Goal: Book appointment/travel/reservation

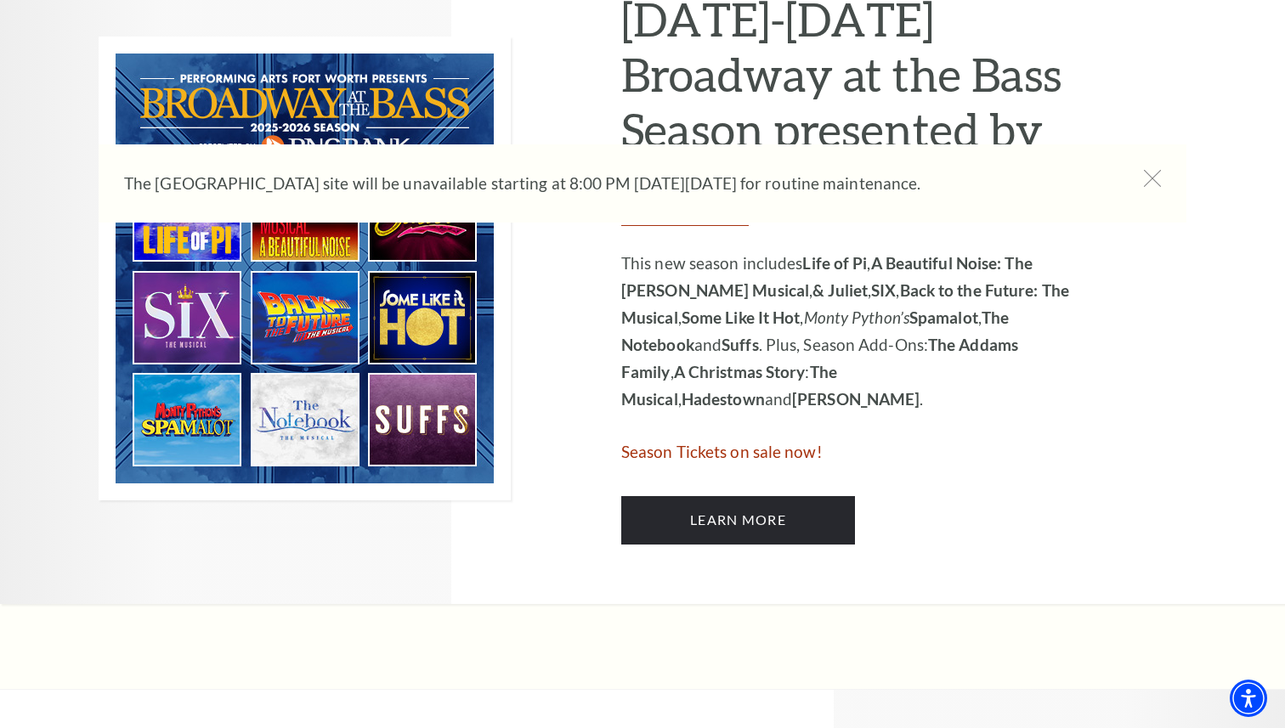
scroll to position [912, 0]
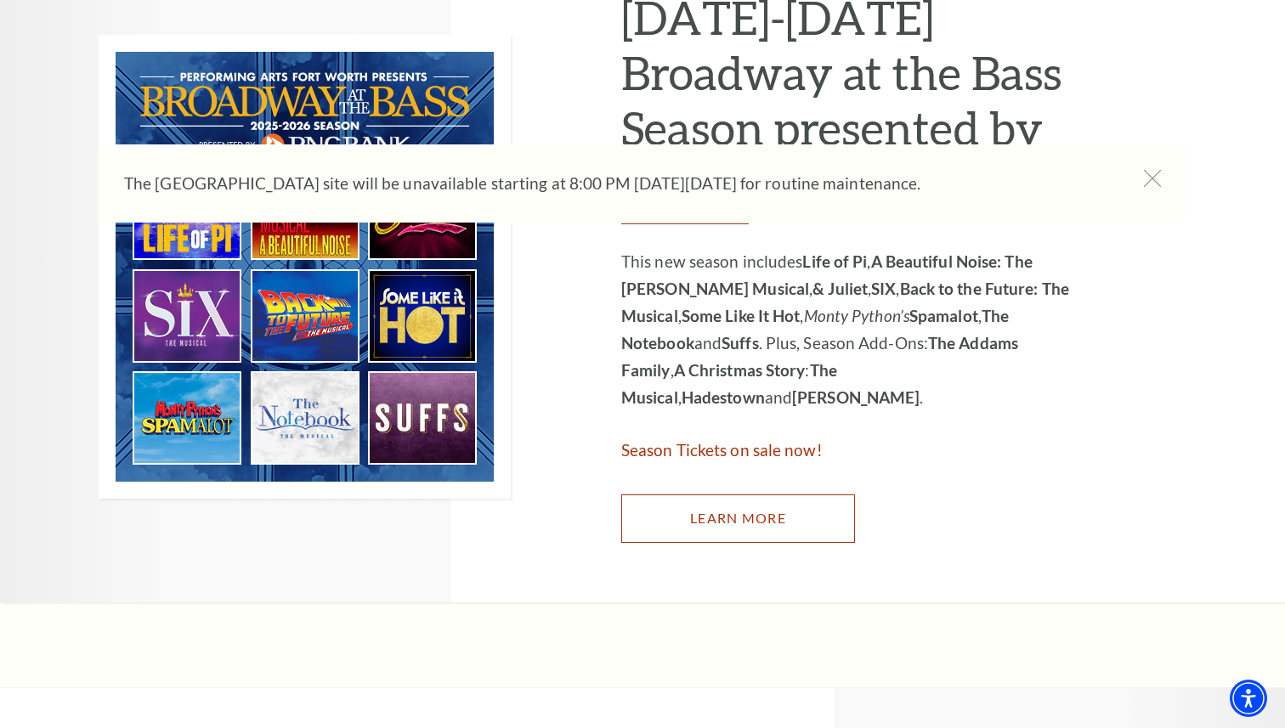
click at [686, 503] on link "Learn More" at bounding box center [738, 519] width 234 height 48
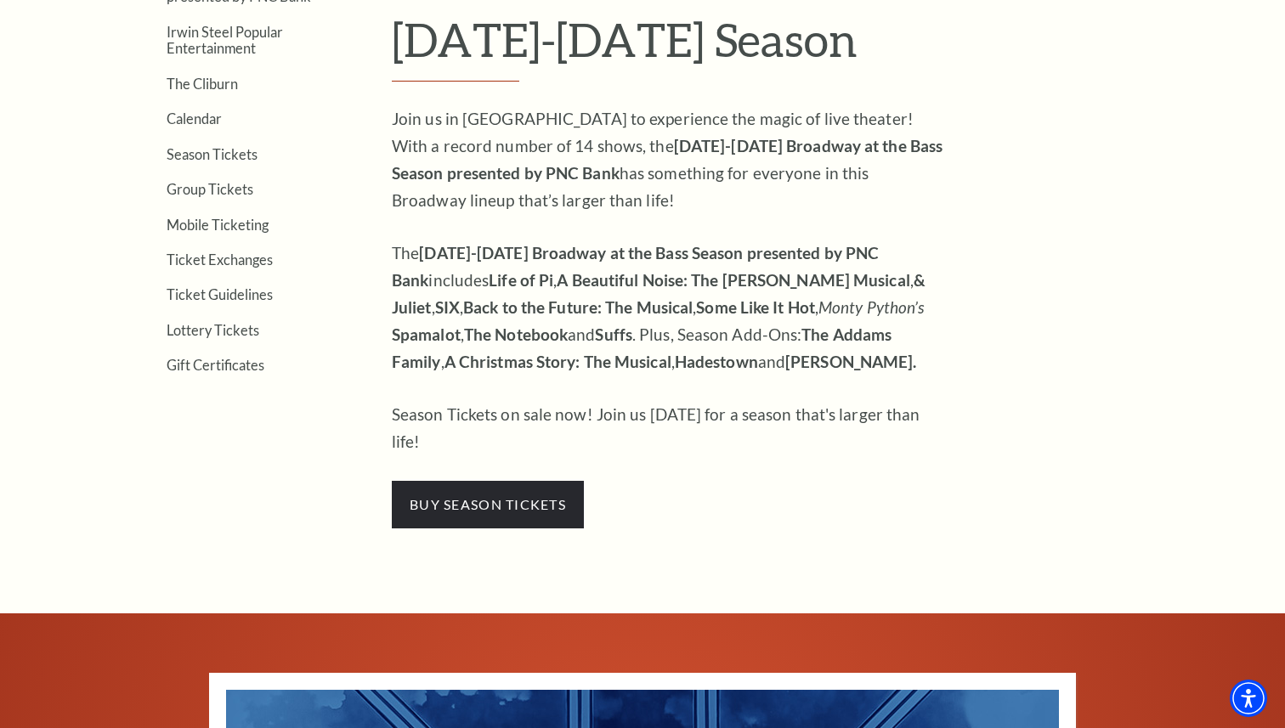
scroll to position [550, 0]
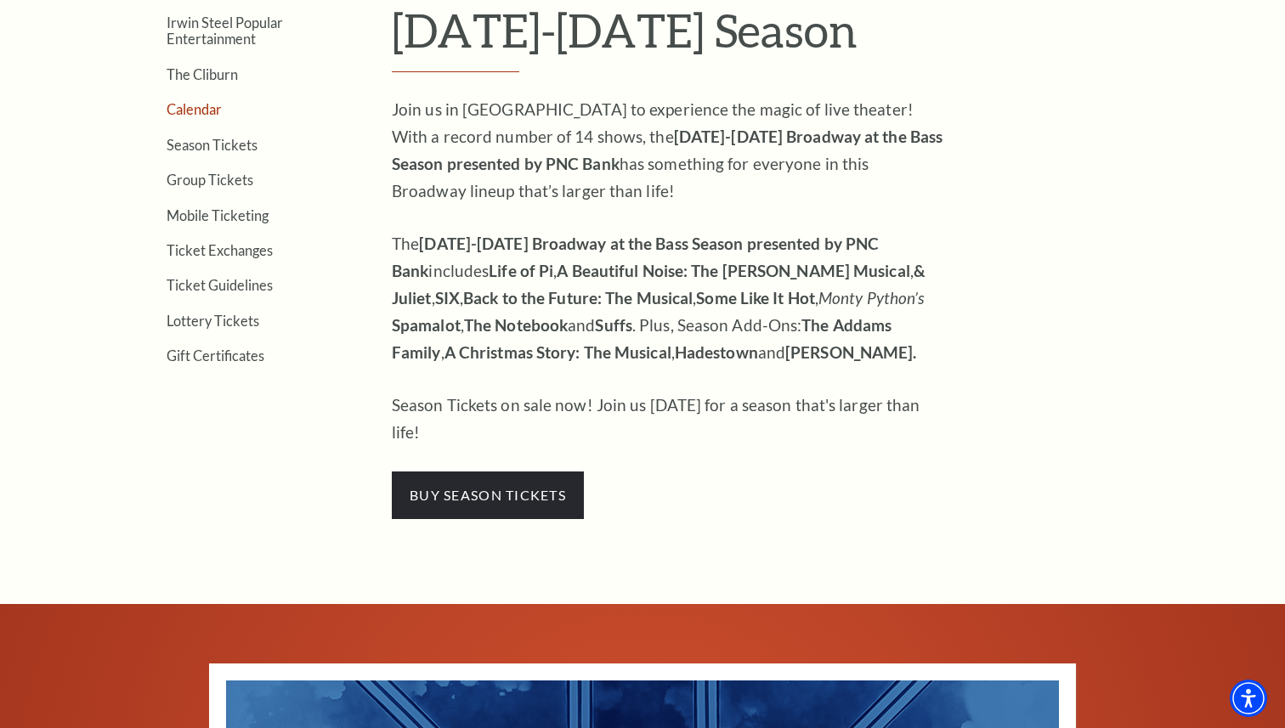
click at [194, 110] on link "Calendar" at bounding box center [194, 109] width 55 height 16
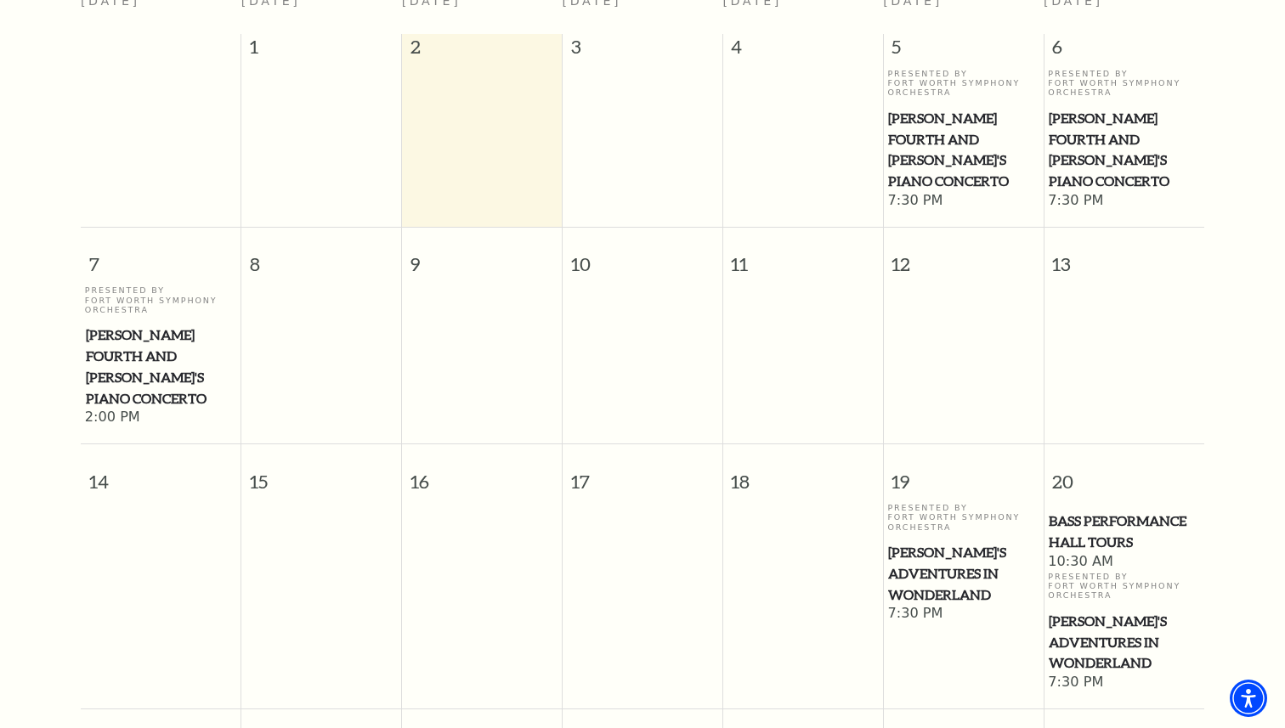
scroll to position [512, 0]
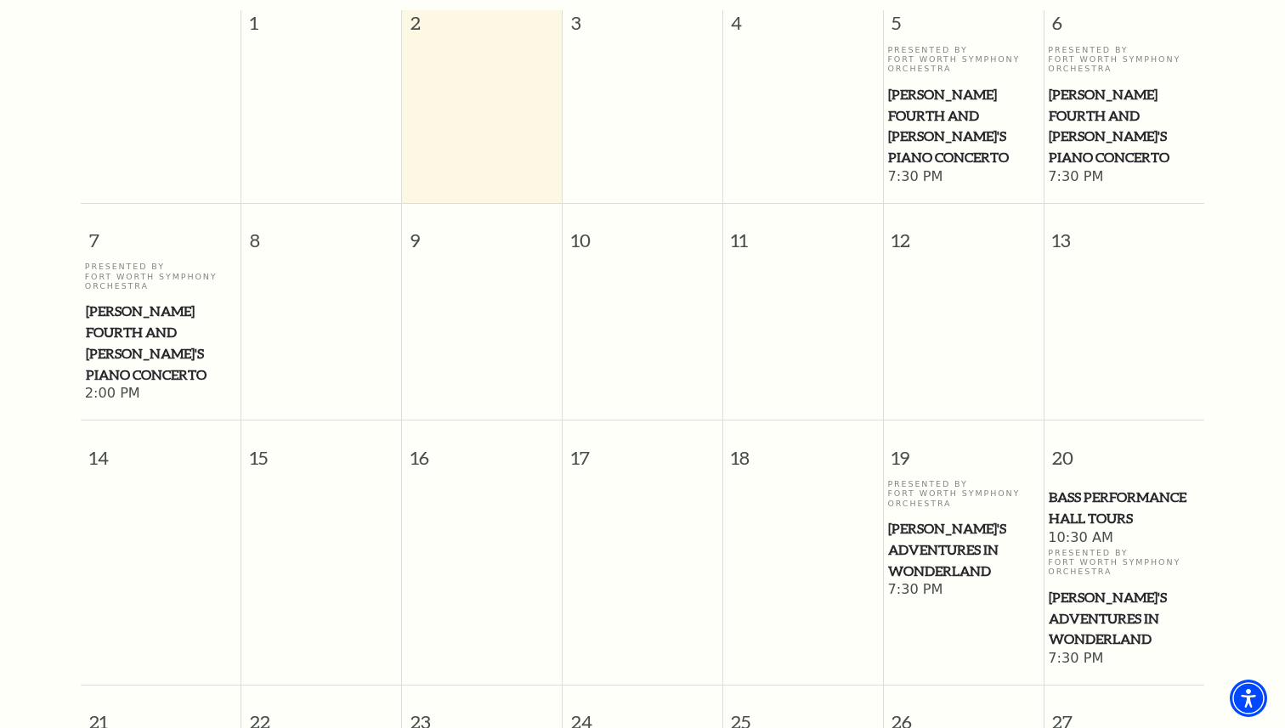
click at [1131, 587] on span "[PERSON_NAME]'s Adventures in Wonderland" at bounding box center [1124, 618] width 150 height 63
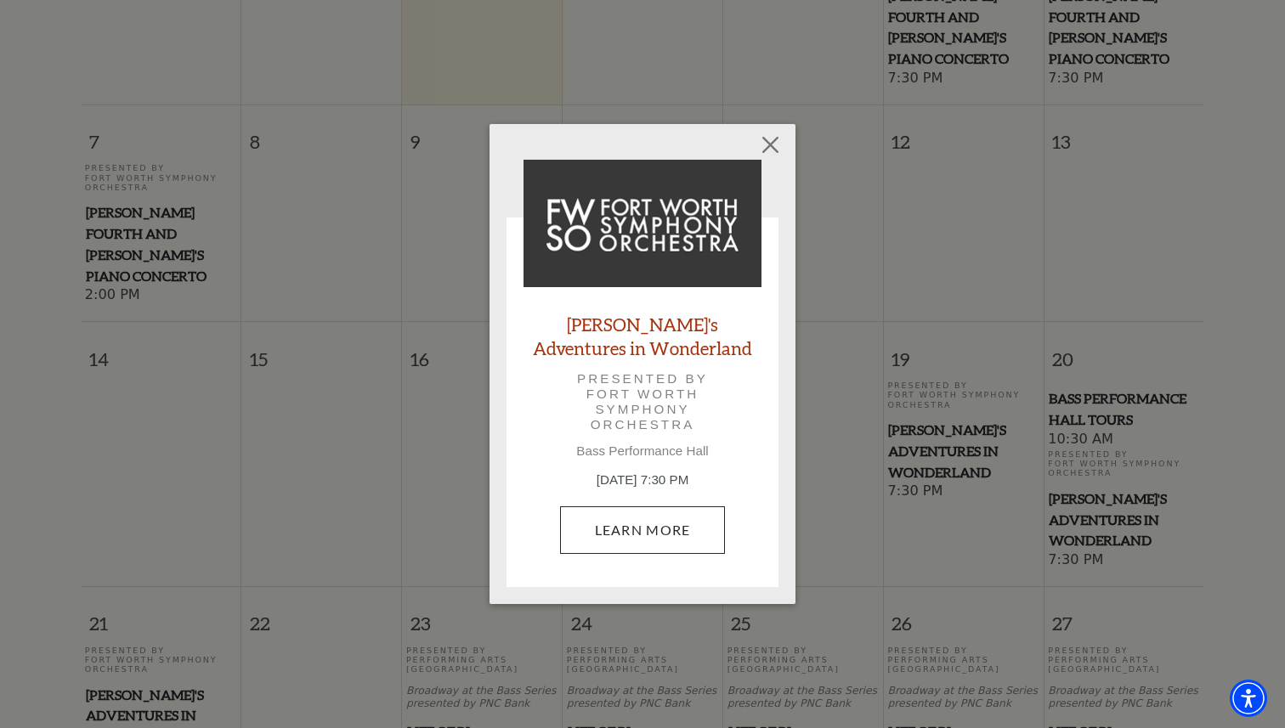
scroll to position [613, 0]
click at [657, 526] on link "Learn More" at bounding box center [643, 530] width 166 height 48
